Goal: Submit feedback/report problem: Submit feedback/report problem

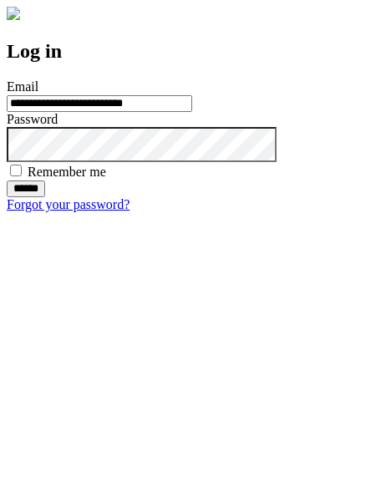
type input "**********"
click at [45, 197] on input "******" at bounding box center [26, 188] width 38 height 17
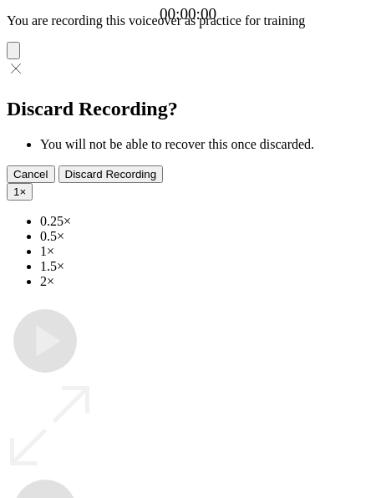
type input "**********"
